Goal: Task Accomplishment & Management: Manage account settings

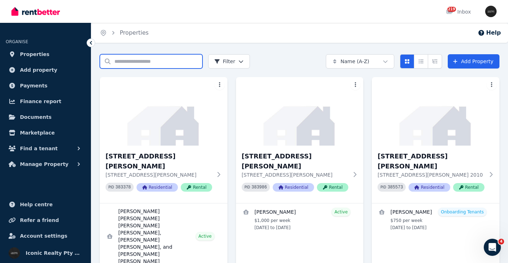
click at [129, 60] on input "Search properties" at bounding box center [151, 61] width 103 height 14
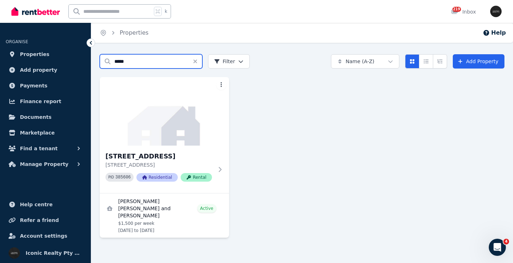
type input "*****"
click at [163, 130] on img at bounding box center [164, 111] width 129 height 68
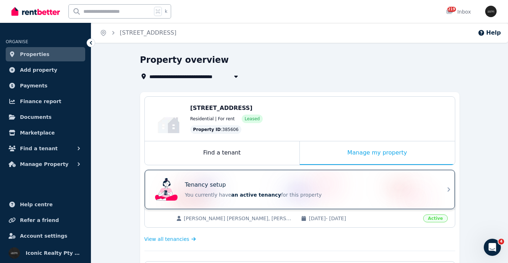
click at [241, 184] on div "Tenancy setup" at bounding box center [309, 184] width 249 height 9
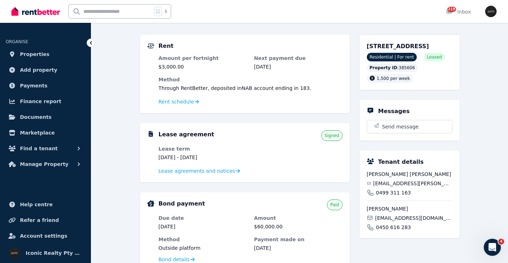
scroll to position [71, 0]
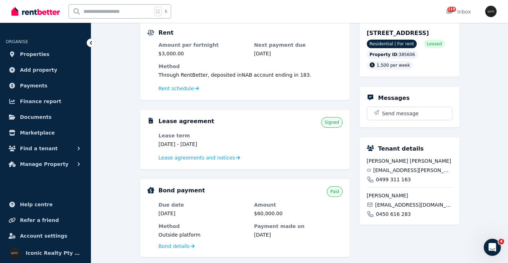
click at [397, 174] on span "[EMAIL_ADDRESS][PERSON_NAME][DOMAIN_NAME]" at bounding box center [412, 169] width 79 height 7
click at [383, 174] on span "[EMAIL_ADDRESS][PERSON_NAME][DOMAIN_NAME]" at bounding box center [412, 169] width 79 height 7
copy div "[EMAIL_ADDRESS][PERSON_NAME][DOMAIN_NAME]"
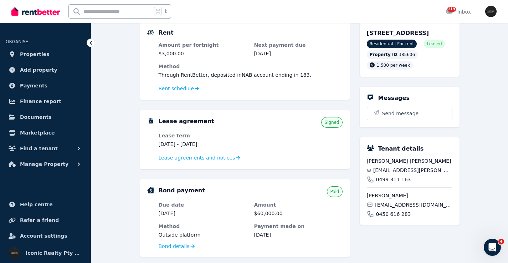
click at [386, 208] on span "[EMAIL_ADDRESS][DOMAIN_NAME]" at bounding box center [413, 204] width 77 height 7
copy div "[EMAIL_ADDRESS][DOMAIN_NAME]"
